Goal: Task Accomplishment & Management: Use online tool/utility

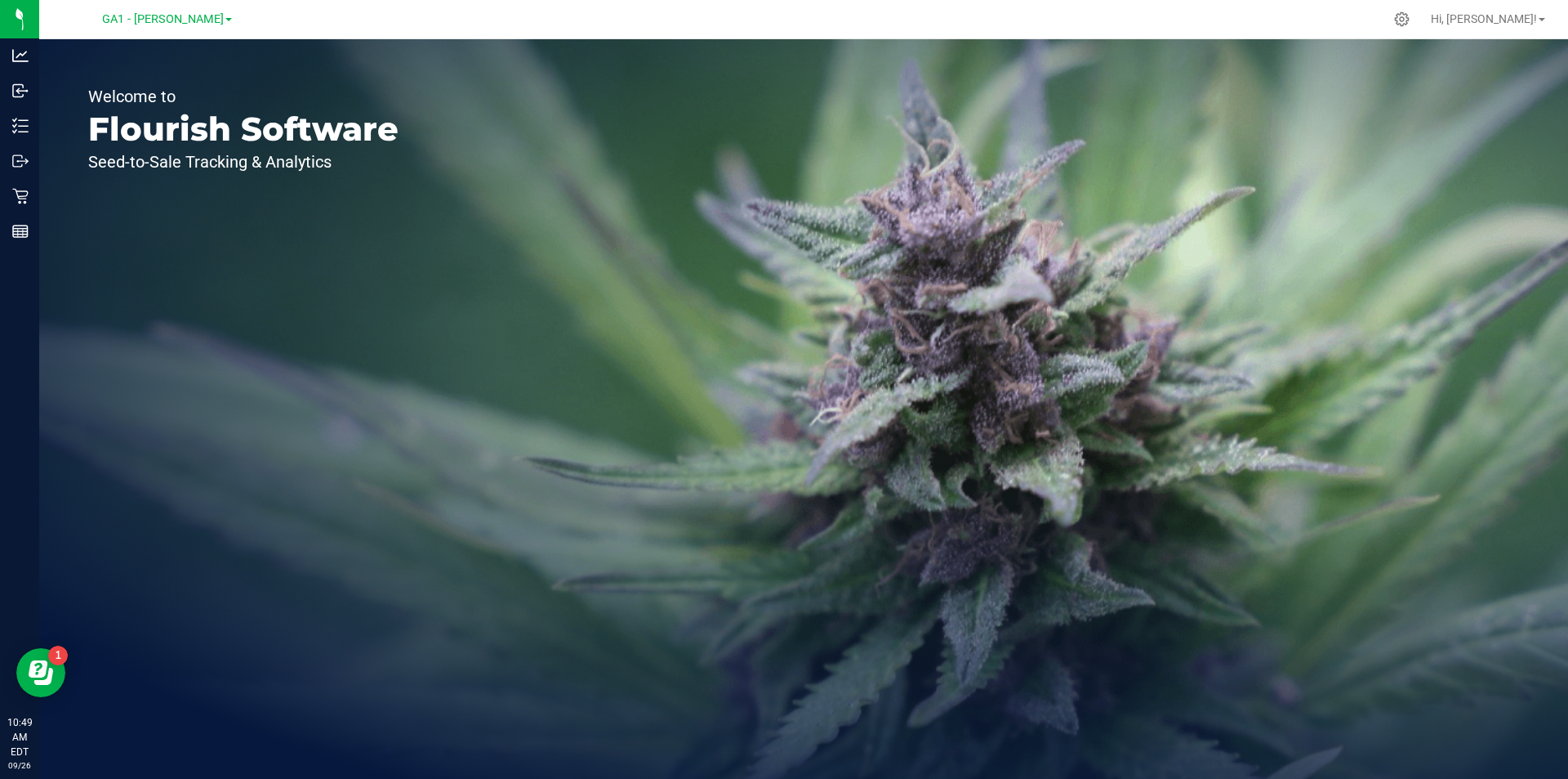
click at [399, 484] on div "Welcome to Flourish Software Seed-to-Sale Tracking & Analytics" at bounding box center [243, 409] width 408 height 739
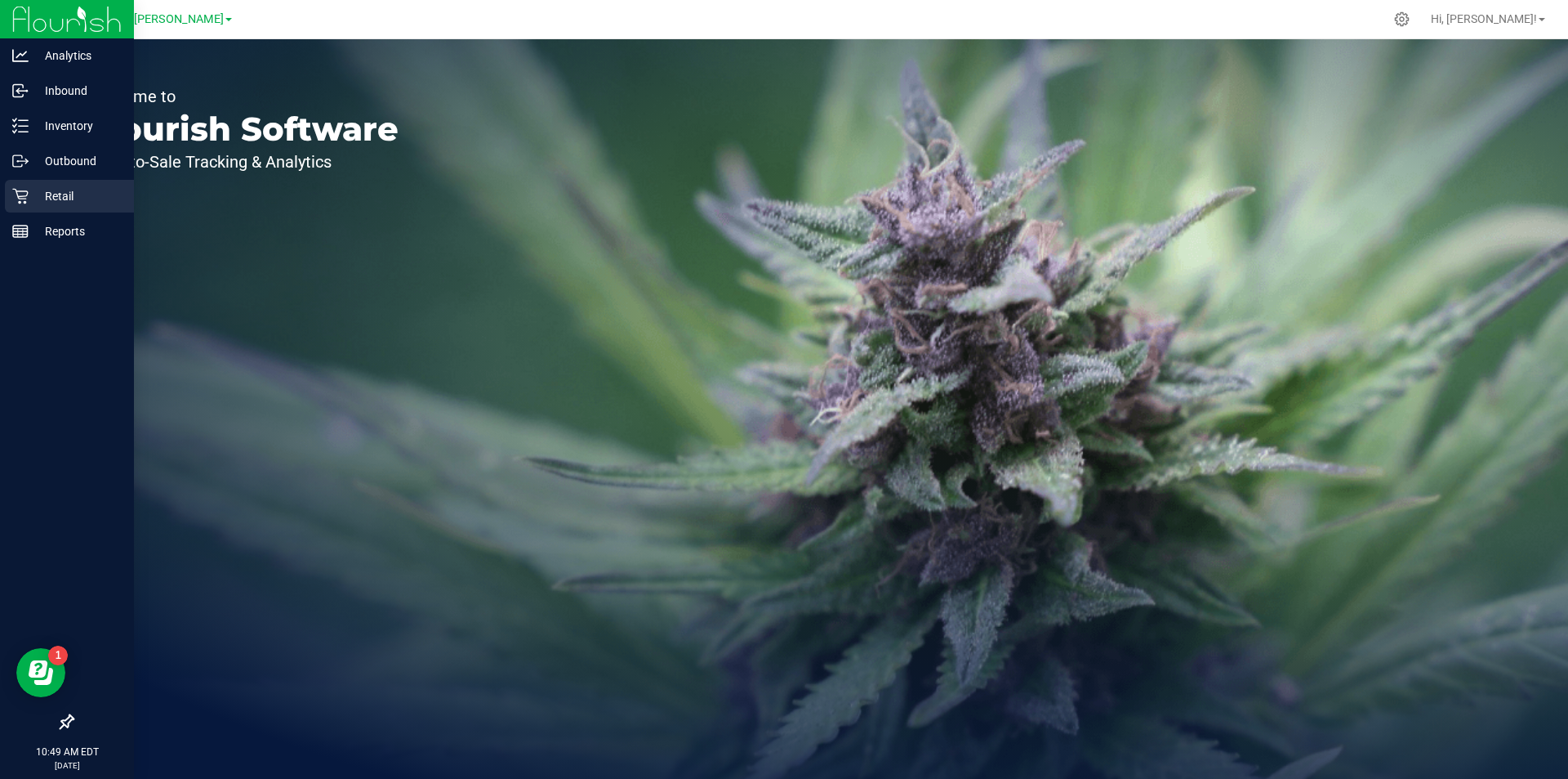
click at [14, 198] on icon at bounding box center [20, 196] width 17 height 17
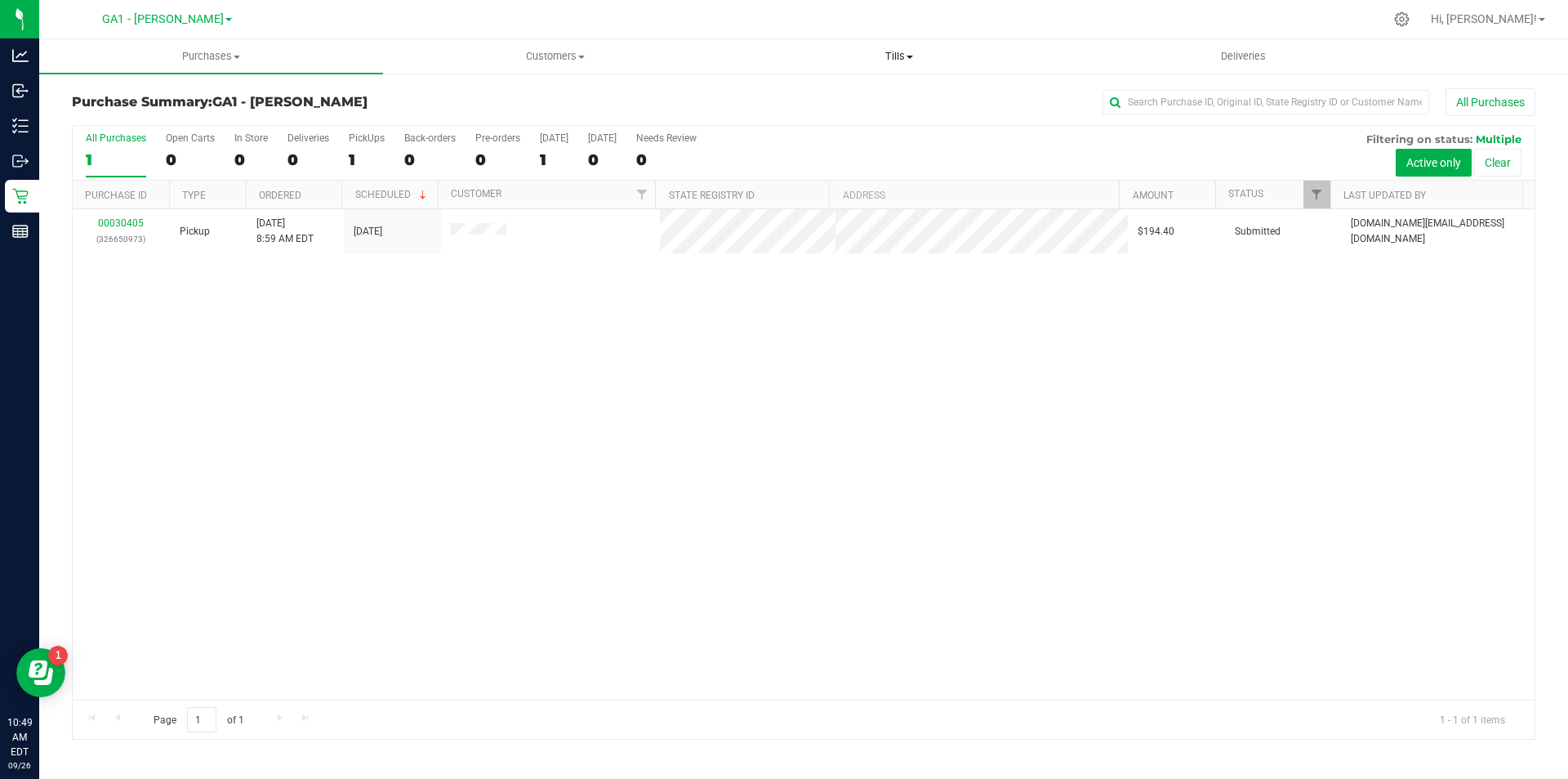
click at [889, 65] on uib-tab-heading "Tills Manage tills Reconcile e-payments" at bounding box center [899, 56] width 342 height 33
click at [860, 85] on ul "Manage tills Reconcile e-payments" at bounding box center [899, 108] width 344 height 68
click at [835, 98] on span "Manage tills" at bounding box center [783, 99] width 111 height 14
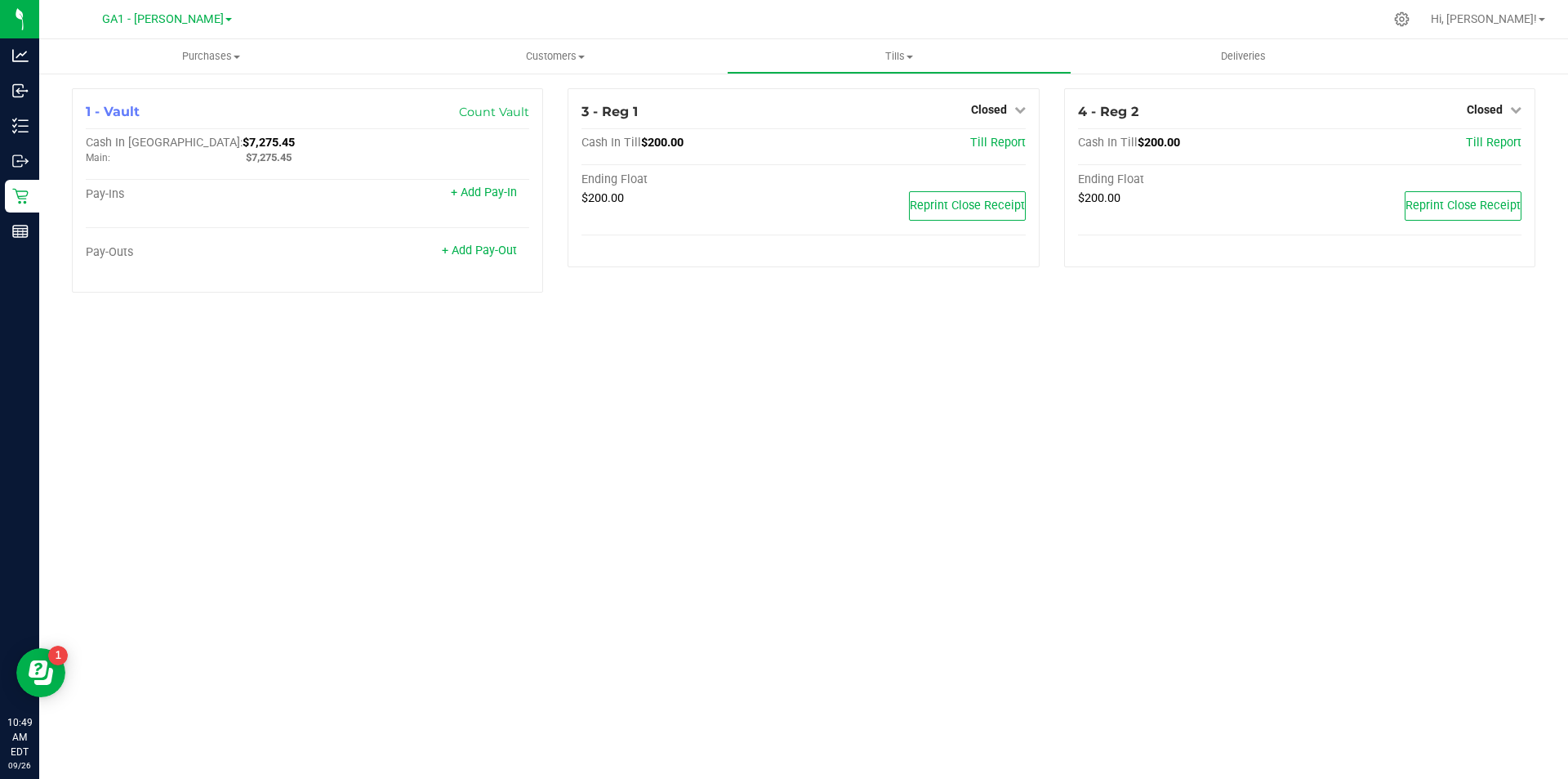
click at [846, 413] on div "Purchases Summary of purchases Fulfillment All purchases Customers All customer…" at bounding box center [804, 409] width 1529 height 739
click at [992, 120] on div "Closed" at bounding box center [998, 110] width 54 height 20
click at [996, 119] on div "Closed" at bounding box center [998, 110] width 54 height 20
click at [995, 116] on span "Closed" at bounding box center [989, 109] width 36 height 13
click at [983, 161] on div "Open Till" at bounding box center [988, 145] width 123 height 48
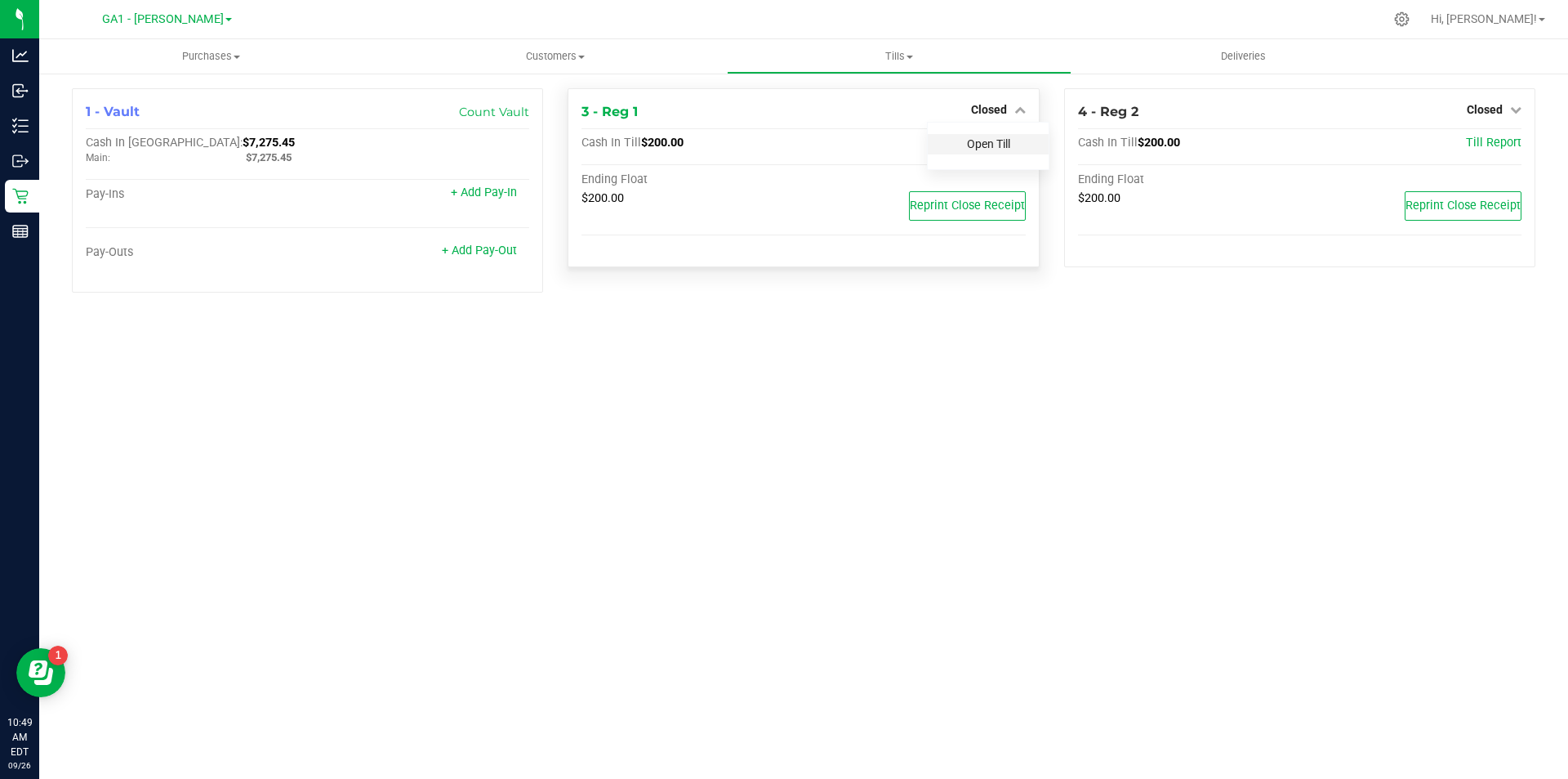
click at [983, 144] on link "Open Till" at bounding box center [989, 143] width 43 height 13
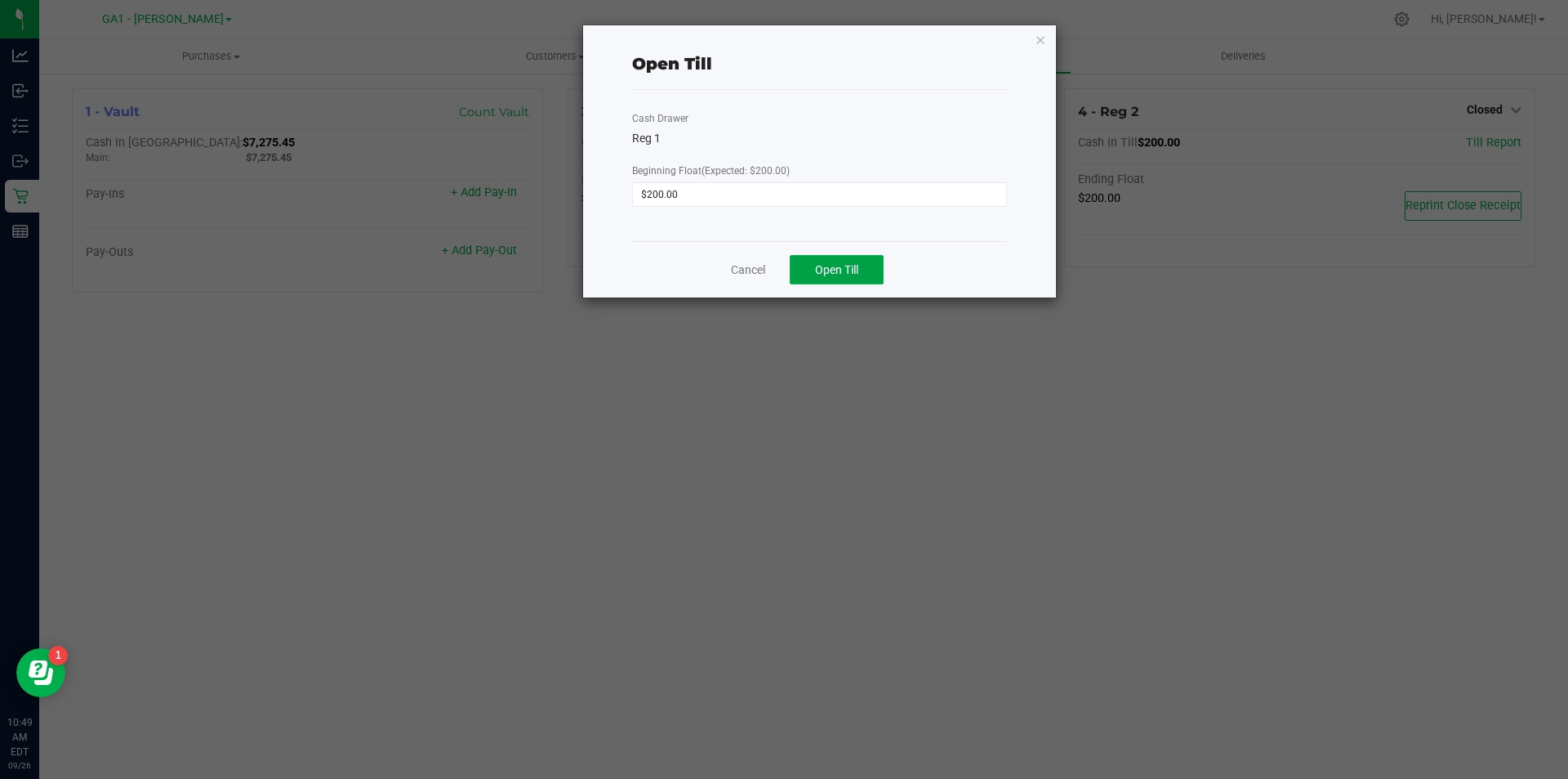
click at [823, 267] on span "Open Till" at bounding box center [837, 269] width 43 height 13
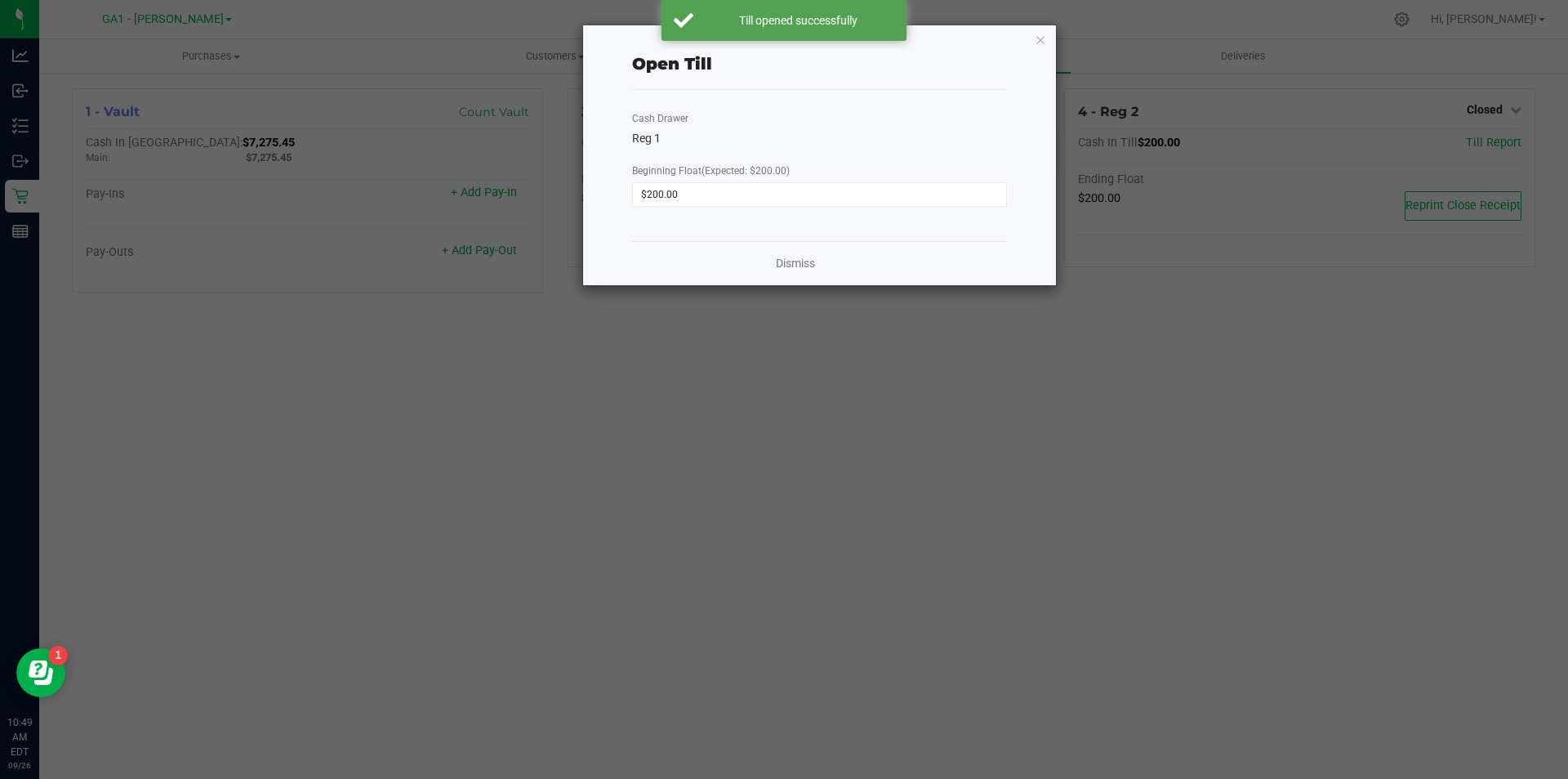
click at [742, 460] on ngb-modal-window "Open Till Cash Drawer Reg 1 Beginning Float (Expected: $200.00) $200.00 Dismiss" at bounding box center [790, 390] width 1581 height 779
click at [1041, 41] on icon "button" at bounding box center [1041, 40] width 12 height 20
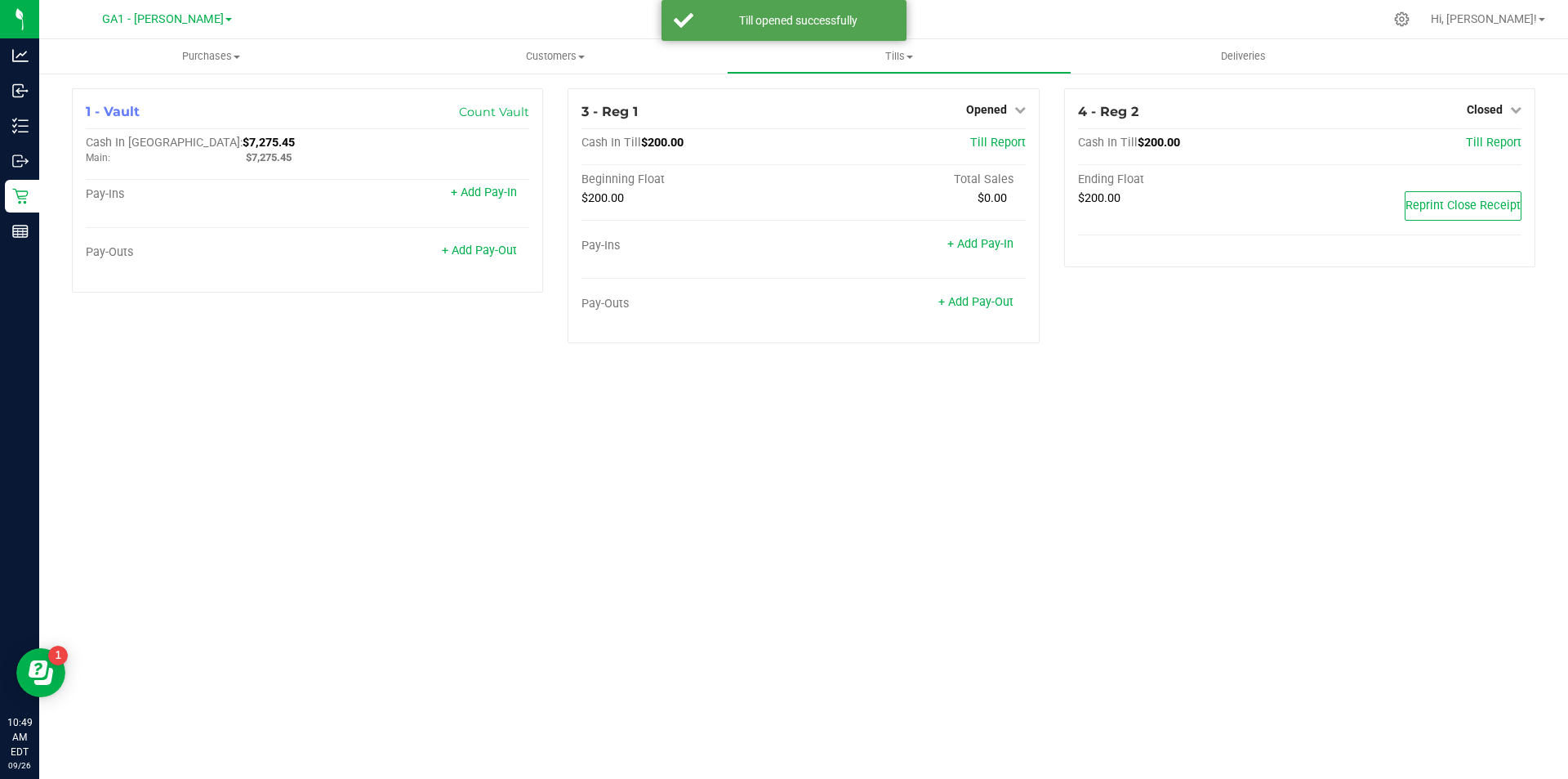
click at [1085, 414] on div "Purchases Summary of purchases Fulfillment All purchases Customers All customer…" at bounding box center [804, 409] width 1529 height 739
click at [1503, 103] on span "Closed" at bounding box center [1485, 109] width 36 height 13
click at [1480, 137] on link "Open Till" at bounding box center [1485, 143] width 43 height 13
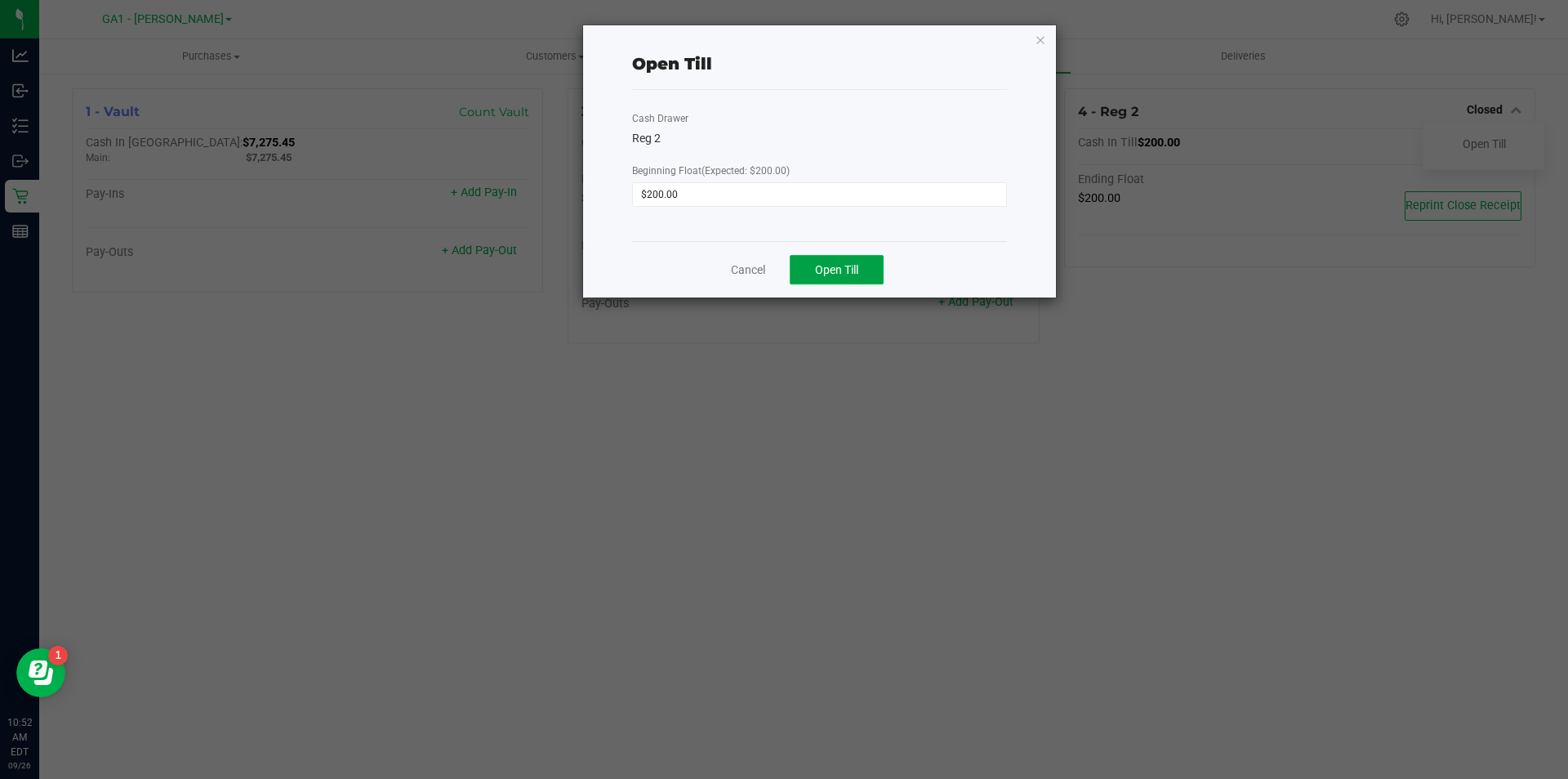
click at [832, 259] on button "Open Till" at bounding box center [837, 270] width 94 height 30
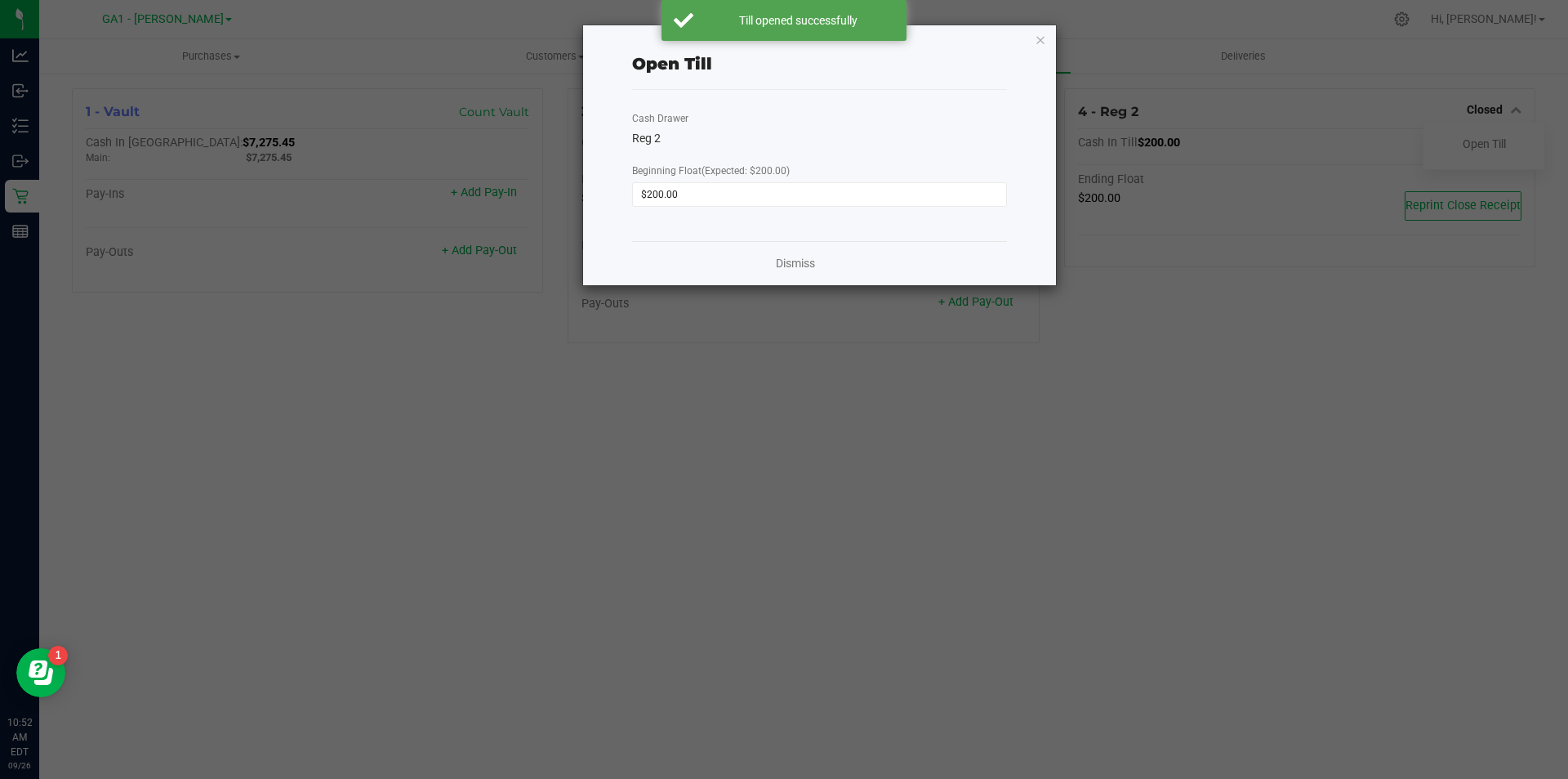
click at [826, 506] on ngb-modal-window "Open Till Cash Drawer Reg 2 Beginning Float (Expected: $200.00) $200.00 Dismiss" at bounding box center [790, 390] width 1581 height 779
click at [1038, 40] on icon "button" at bounding box center [1041, 40] width 12 height 20
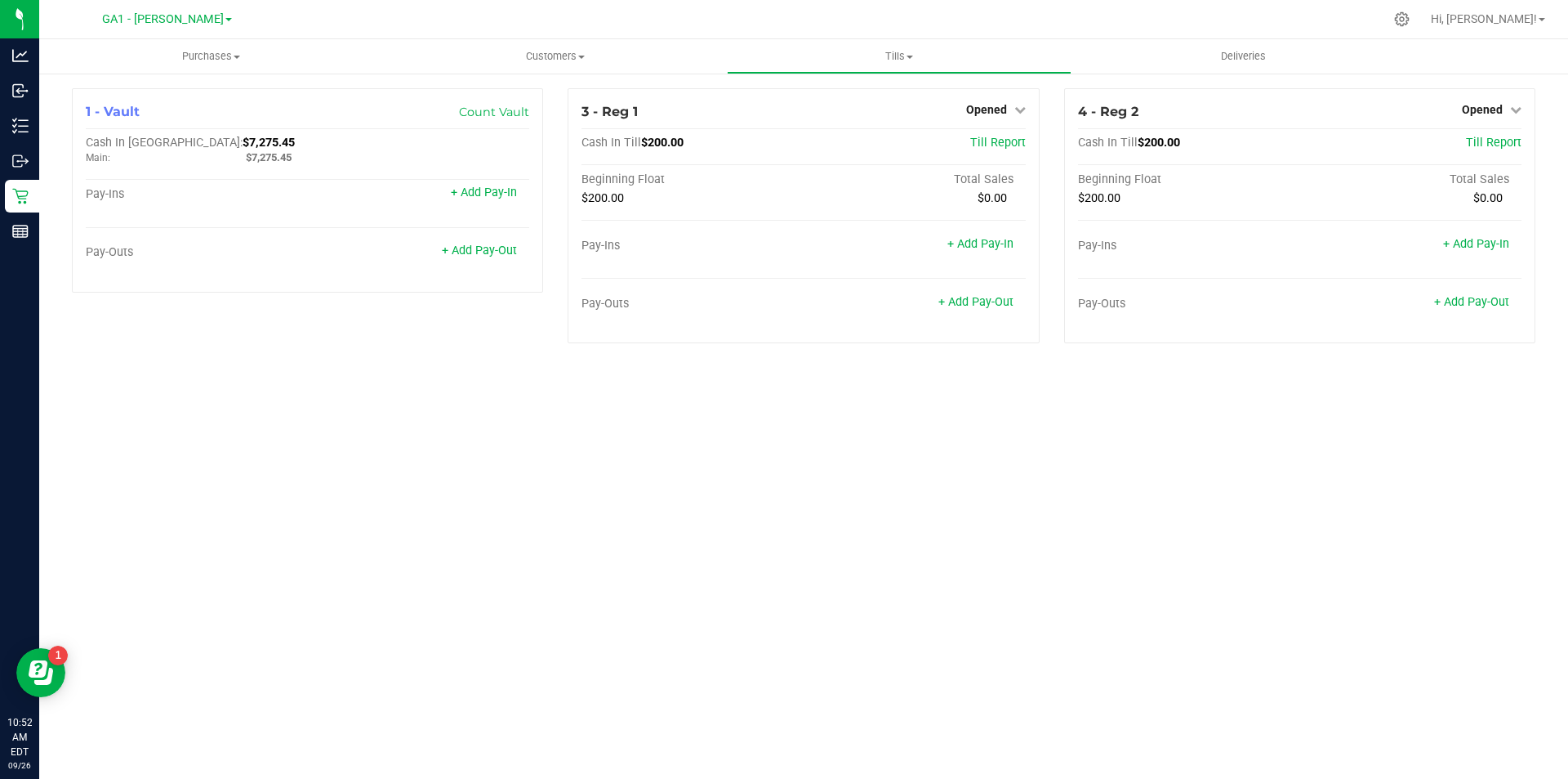
click at [856, 686] on div "Purchases Summary of purchases Fulfillment All purchases Customers All customer…" at bounding box center [804, 409] width 1529 height 739
